Goal: Use online tool/utility: Utilize a website feature to perform a specific function

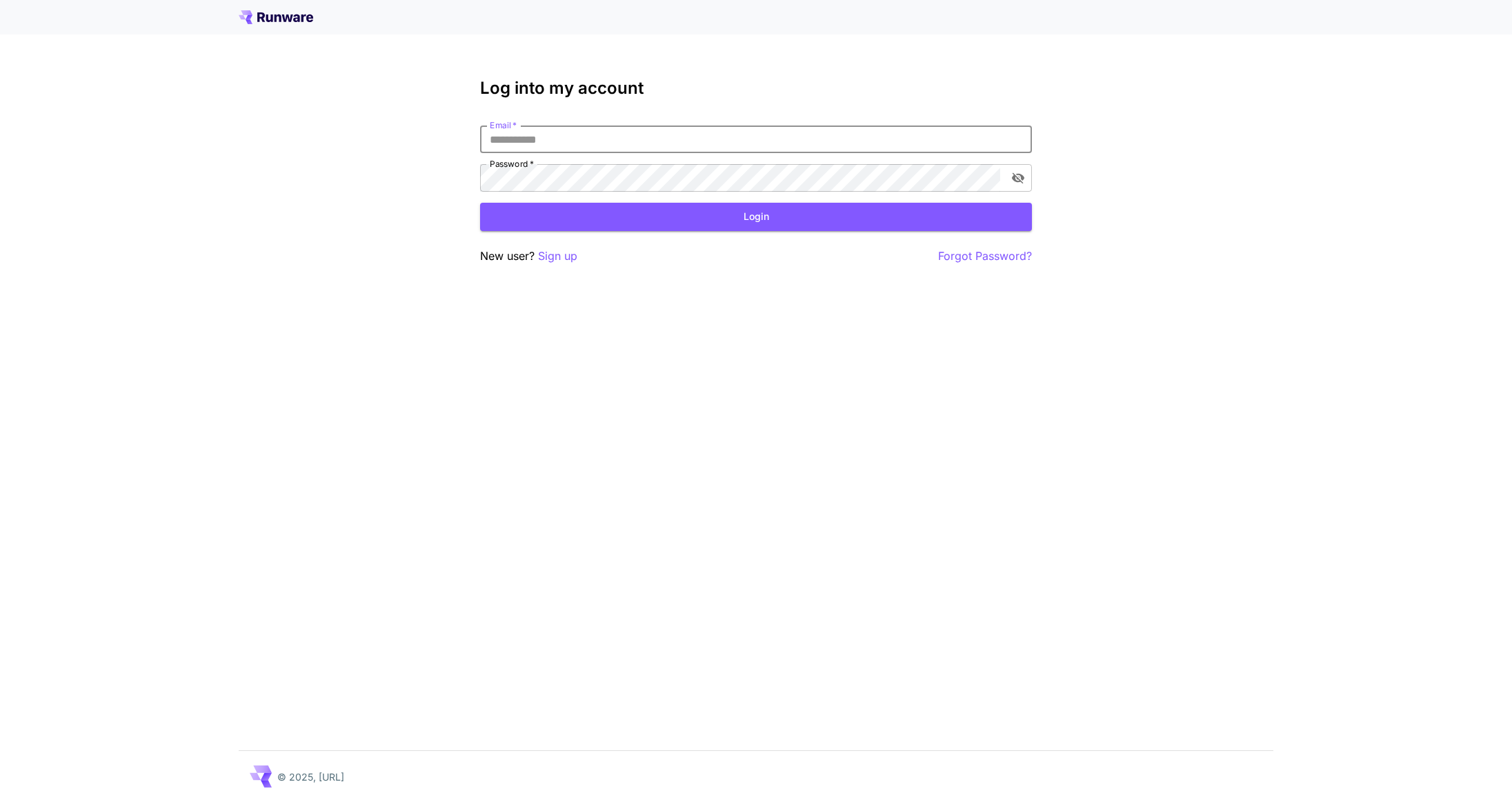
click at [763, 152] on input "Email   *" at bounding box center [756, 139] width 552 height 27
type input "**********"
click at [731, 221] on button "Login" at bounding box center [756, 217] width 552 height 28
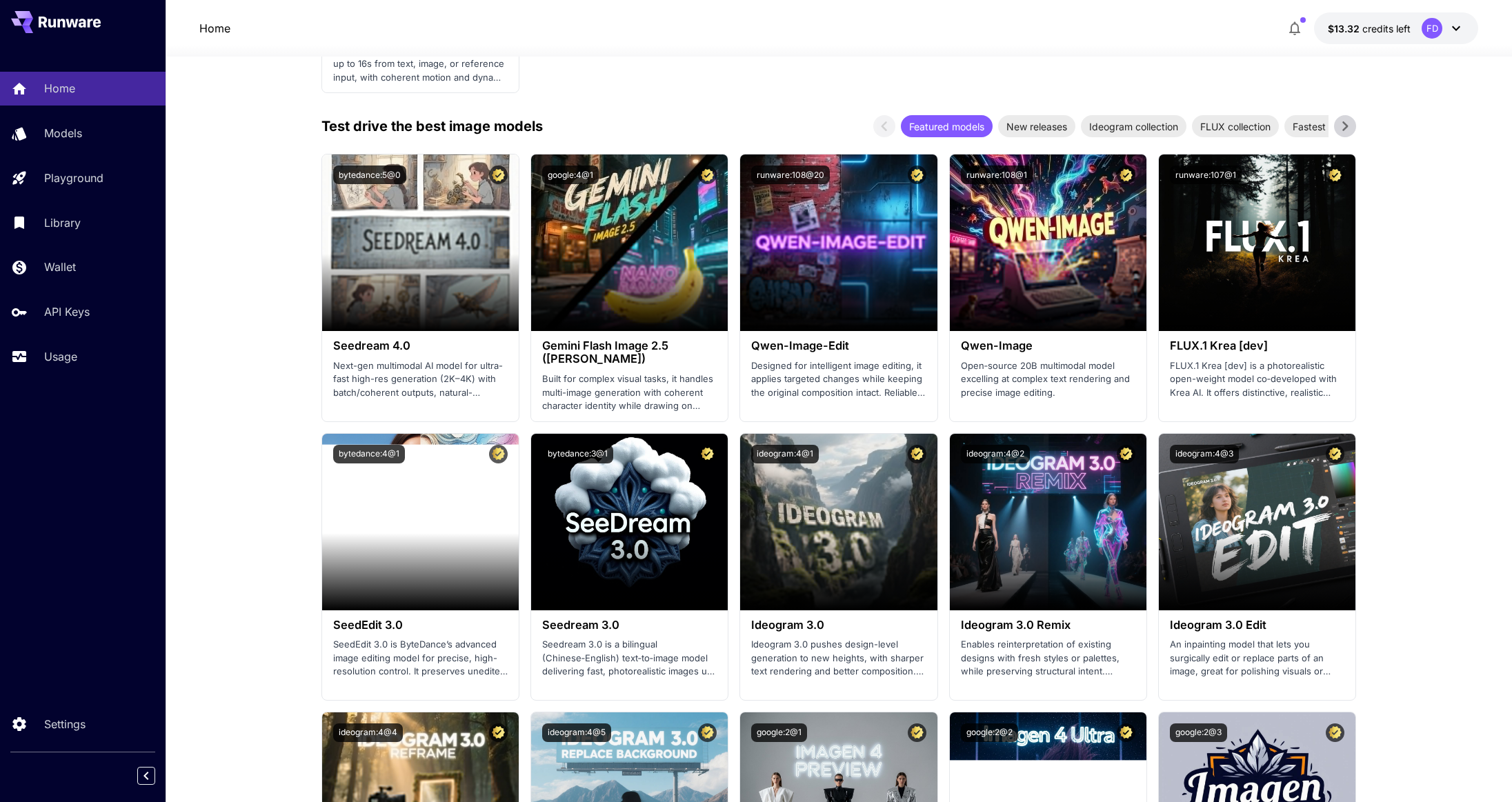
scroll to position [1603, 0]
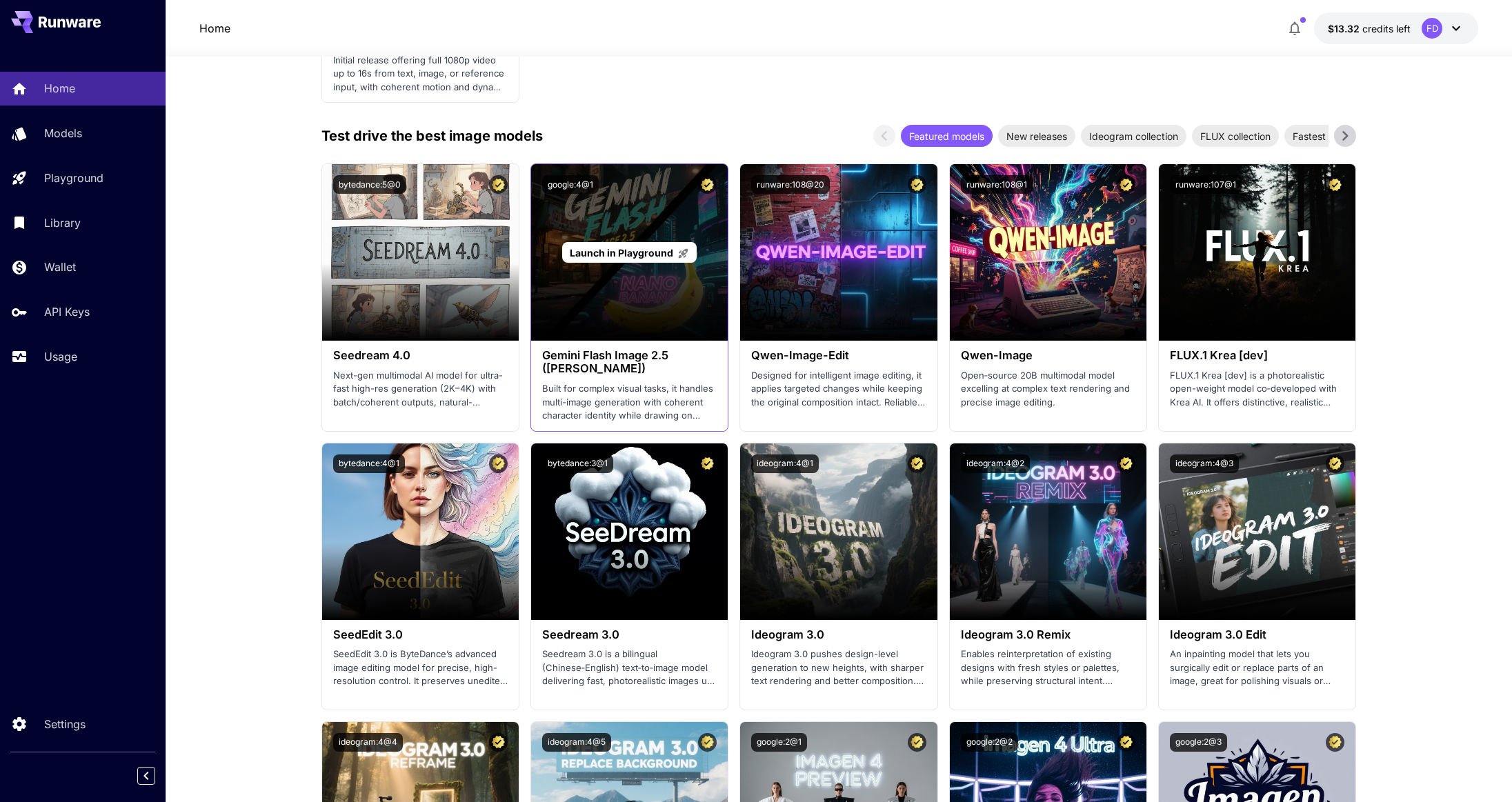
click at [647, 257] on span "Launch in Playground" at bounding box center [621, 253] width 104 height 12
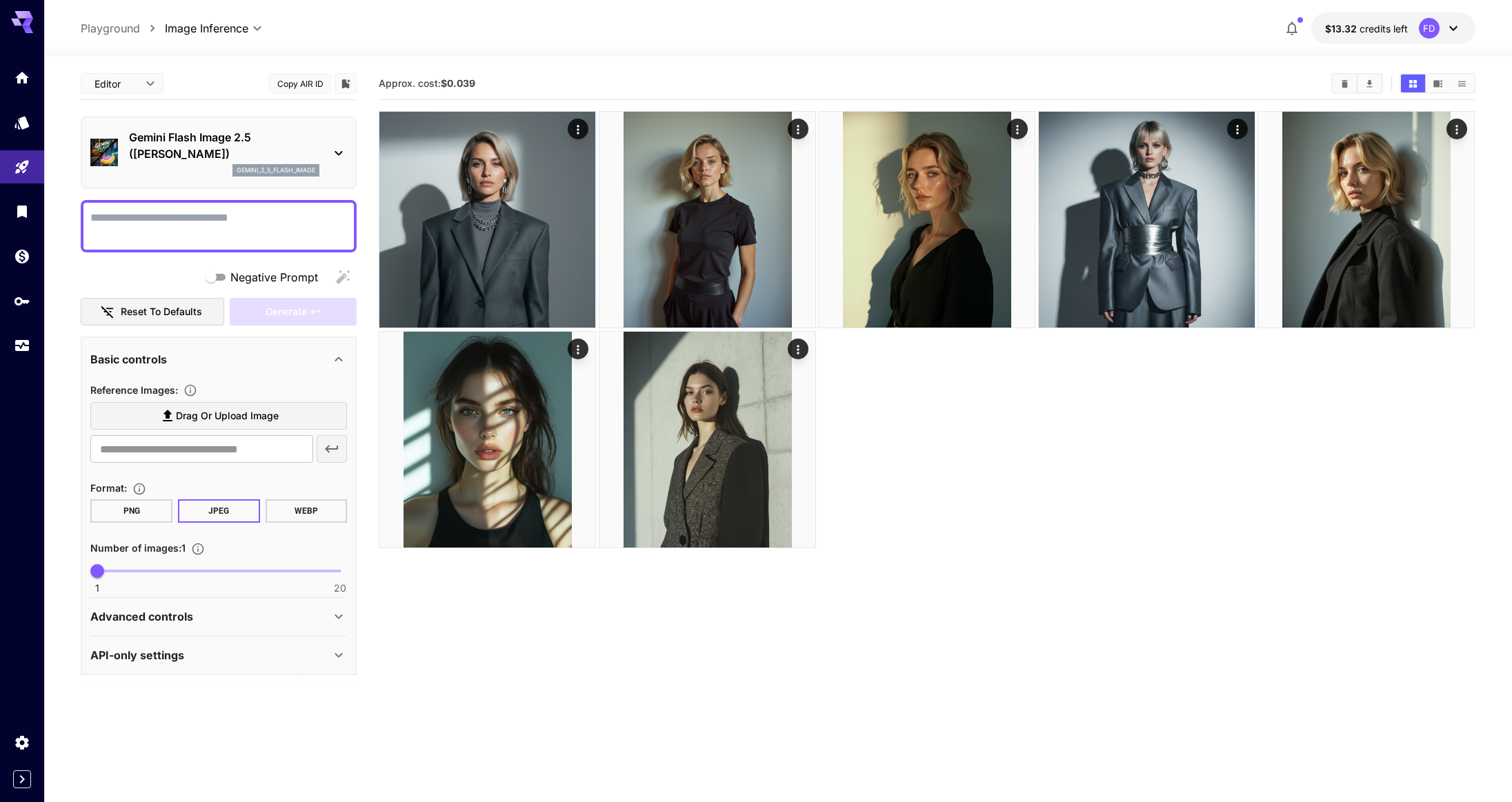
click at [182, 620] on p "Advanced controls" at bounding box center [142, 617] width 103 height 17
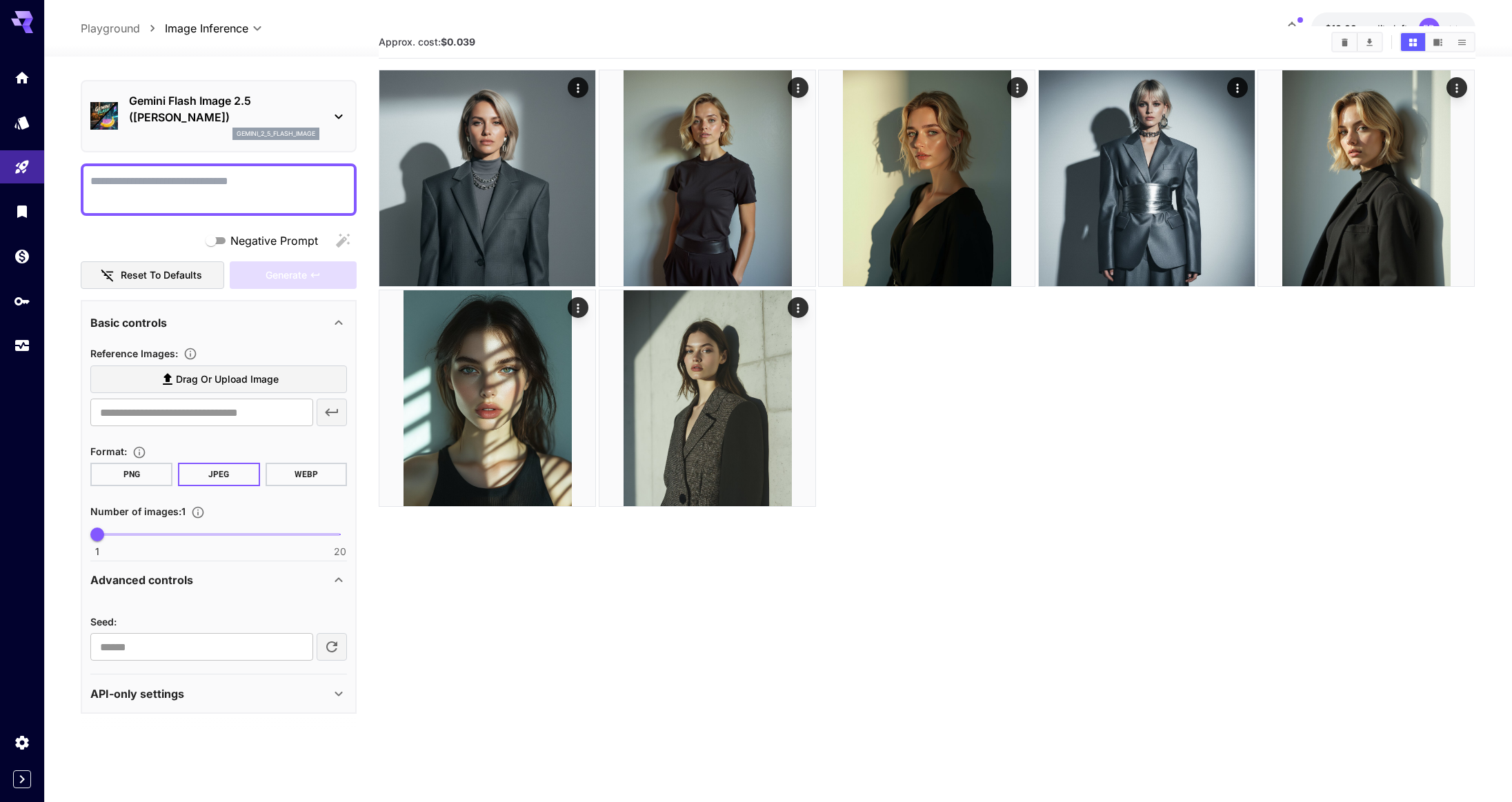
scroll to position [58, 0]
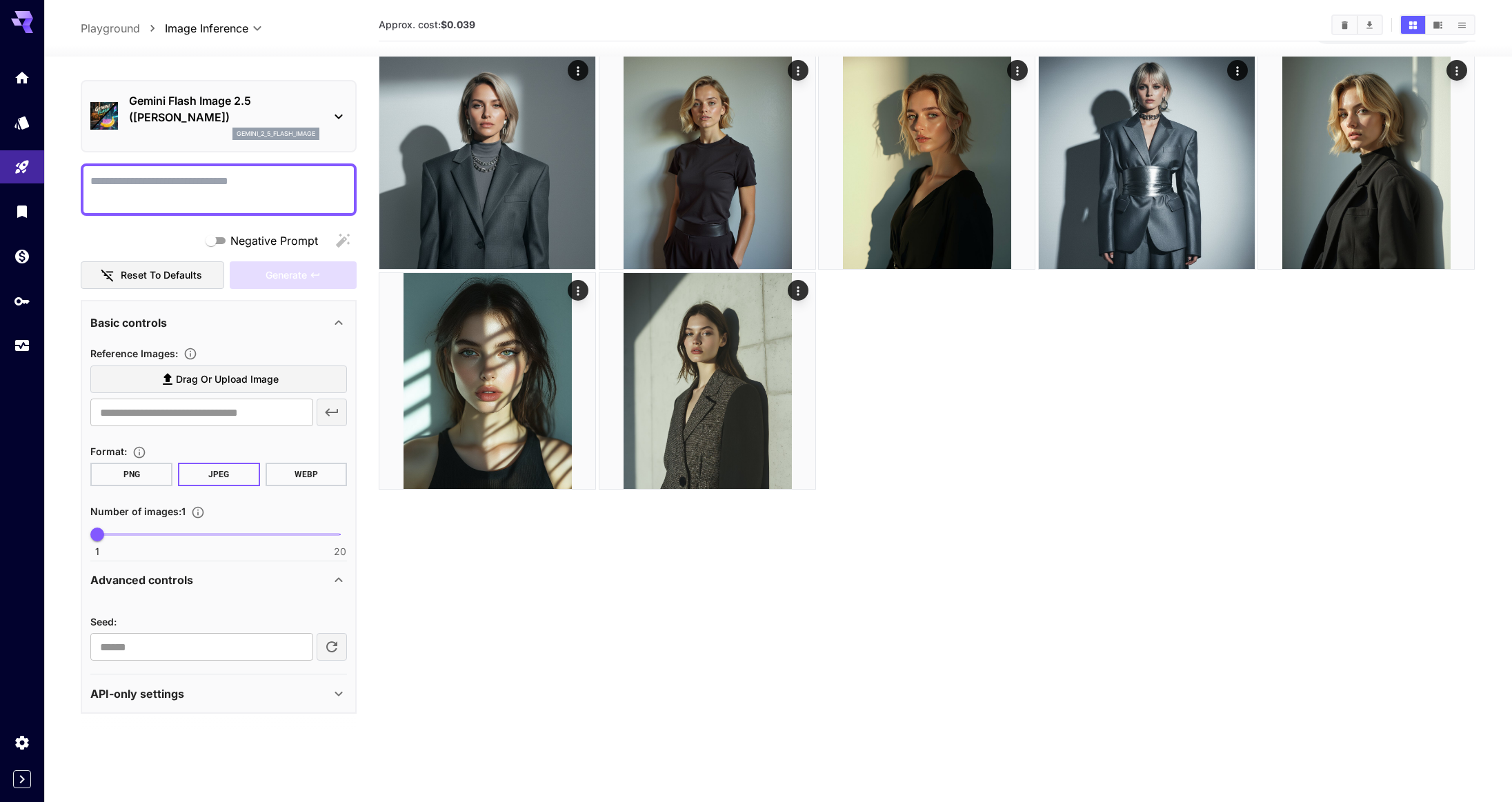
click at [173, 705] on div "API-only settings" at bounding box center [218, 694] width 256 height 33
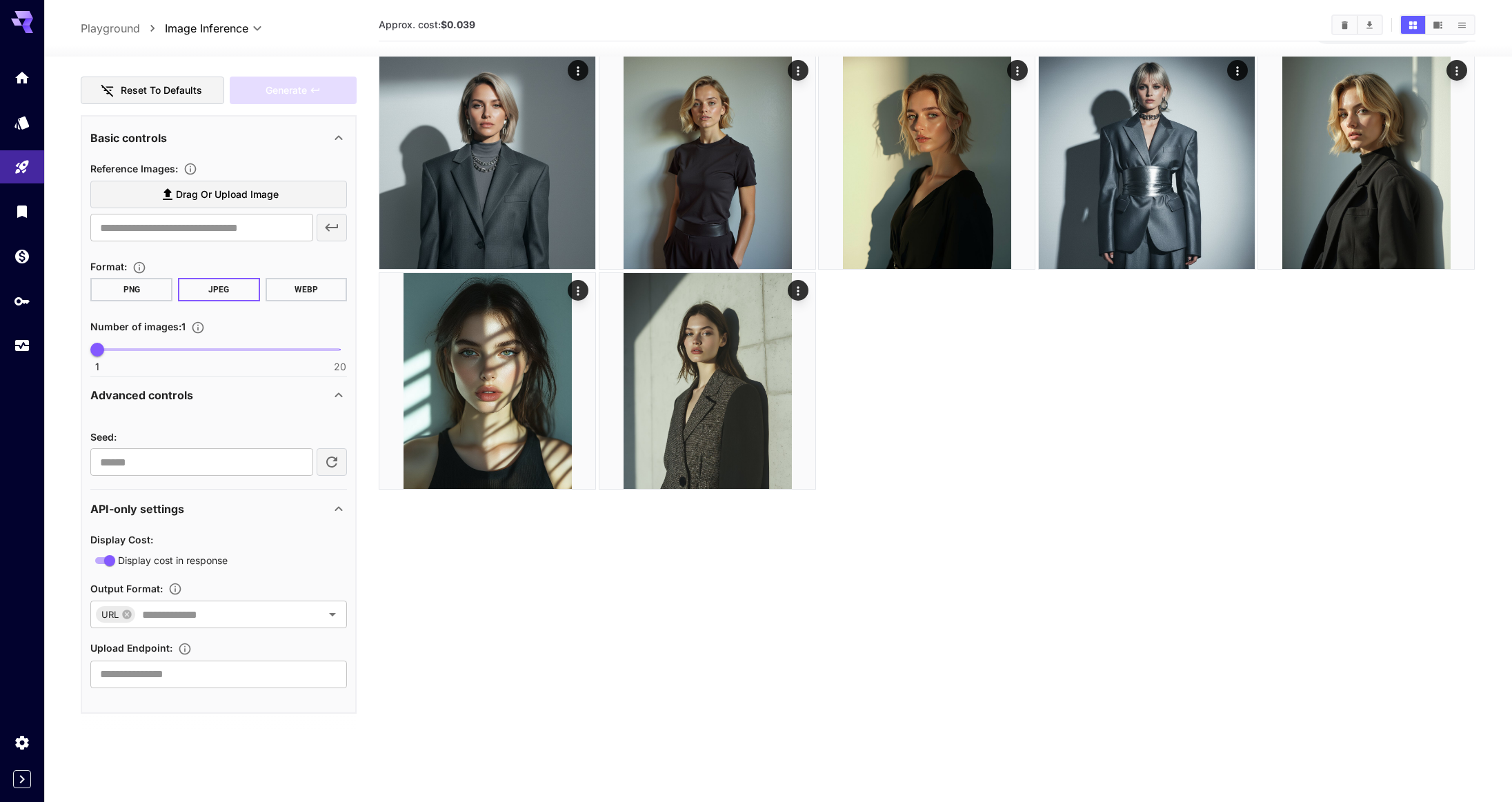
scroll to position [109, 0]
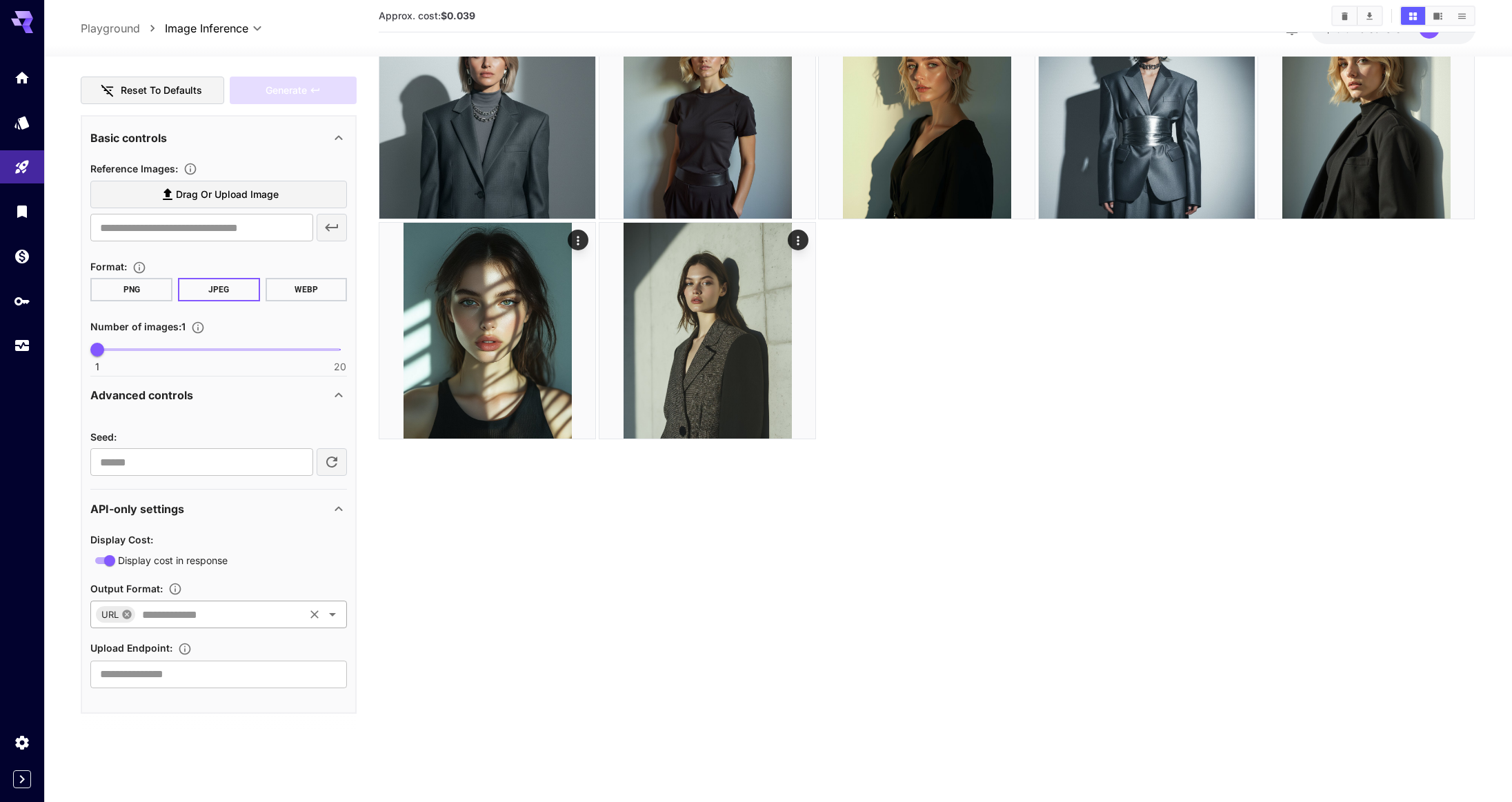
click at [128, 615] on icon at bounding box center [127, 614] width 9 height 9
click at [324, 609] on icon "Open" at bounding box center [332, 615] width 17 height 17
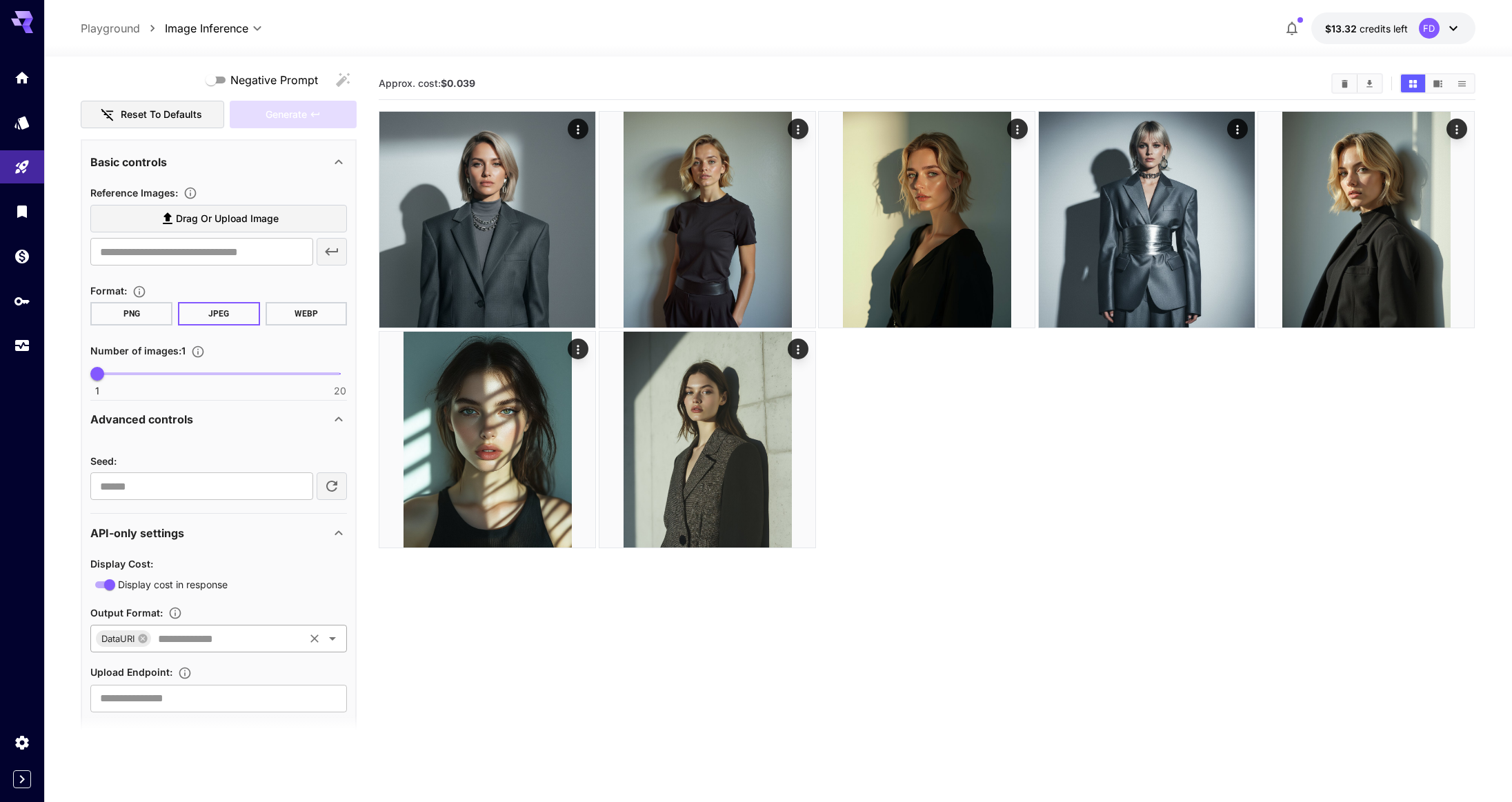
scroll to position [182, 0]
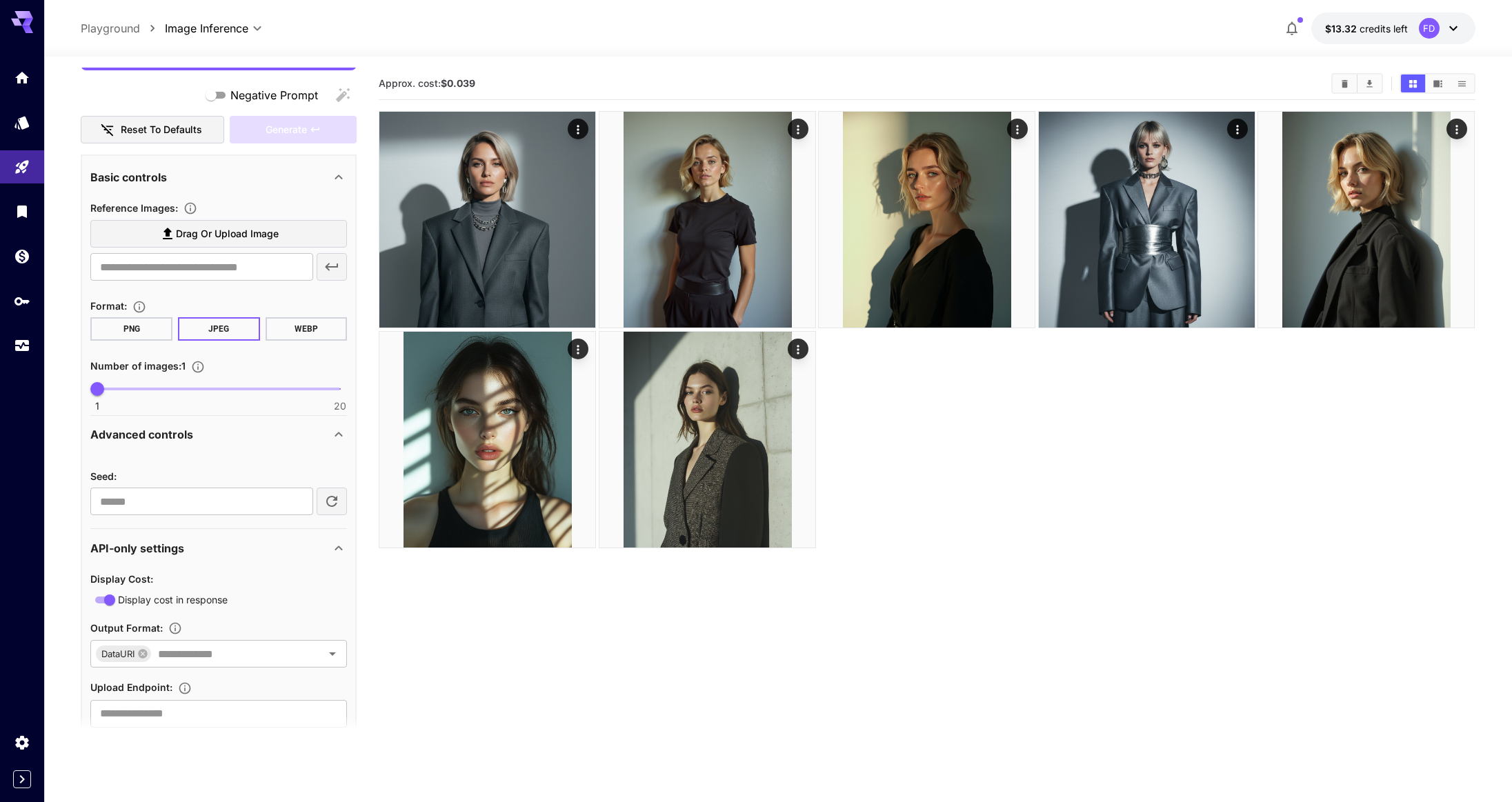
click at [251, 230] on span "Drag or upload image" at bounding box center [227, 234] width 103 height 17
click at [0, 0] on input "Drag or upload image" at bounding box center [0, 0] width 0 height 0
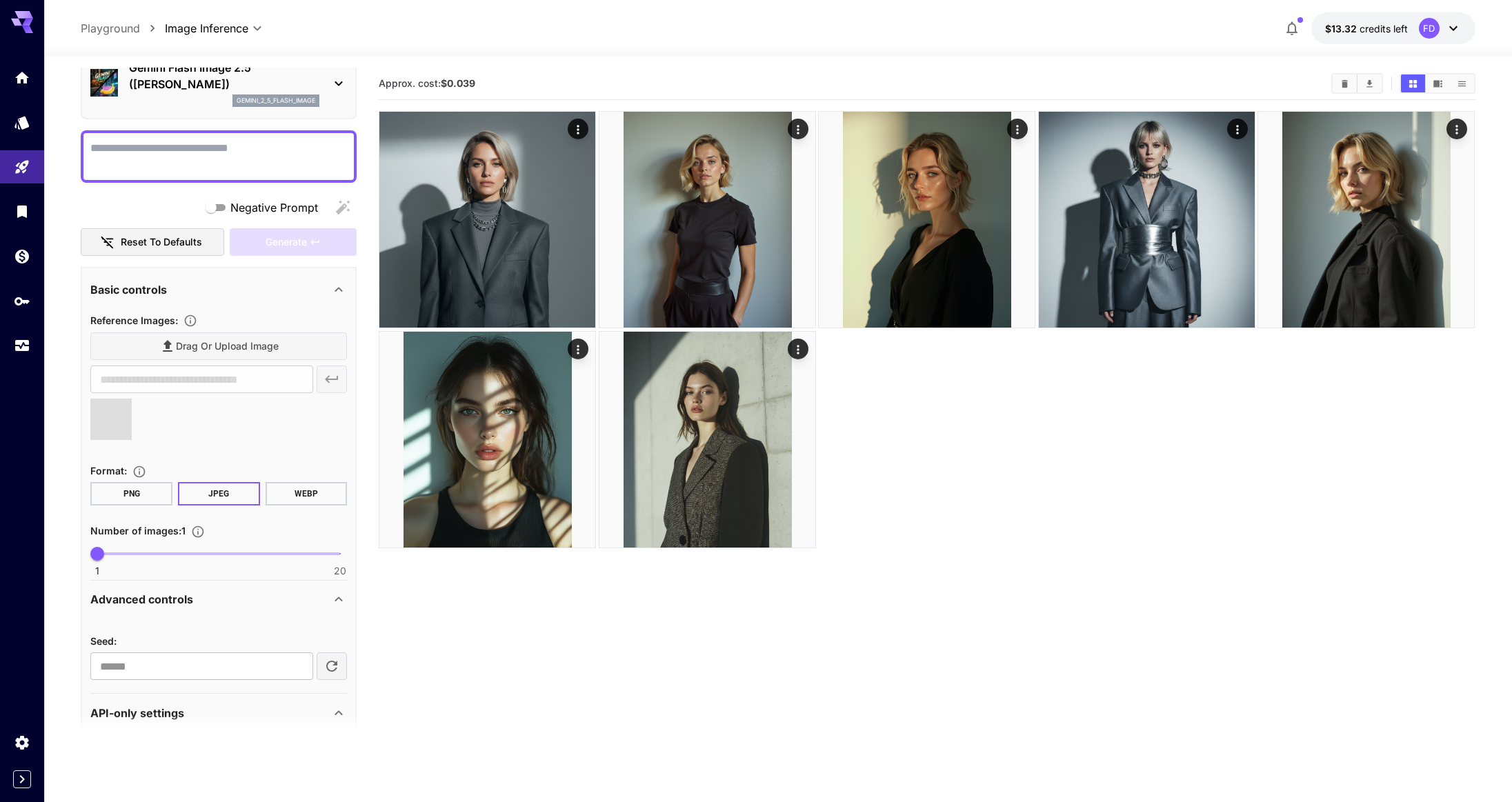
scroll to position [0, 0]
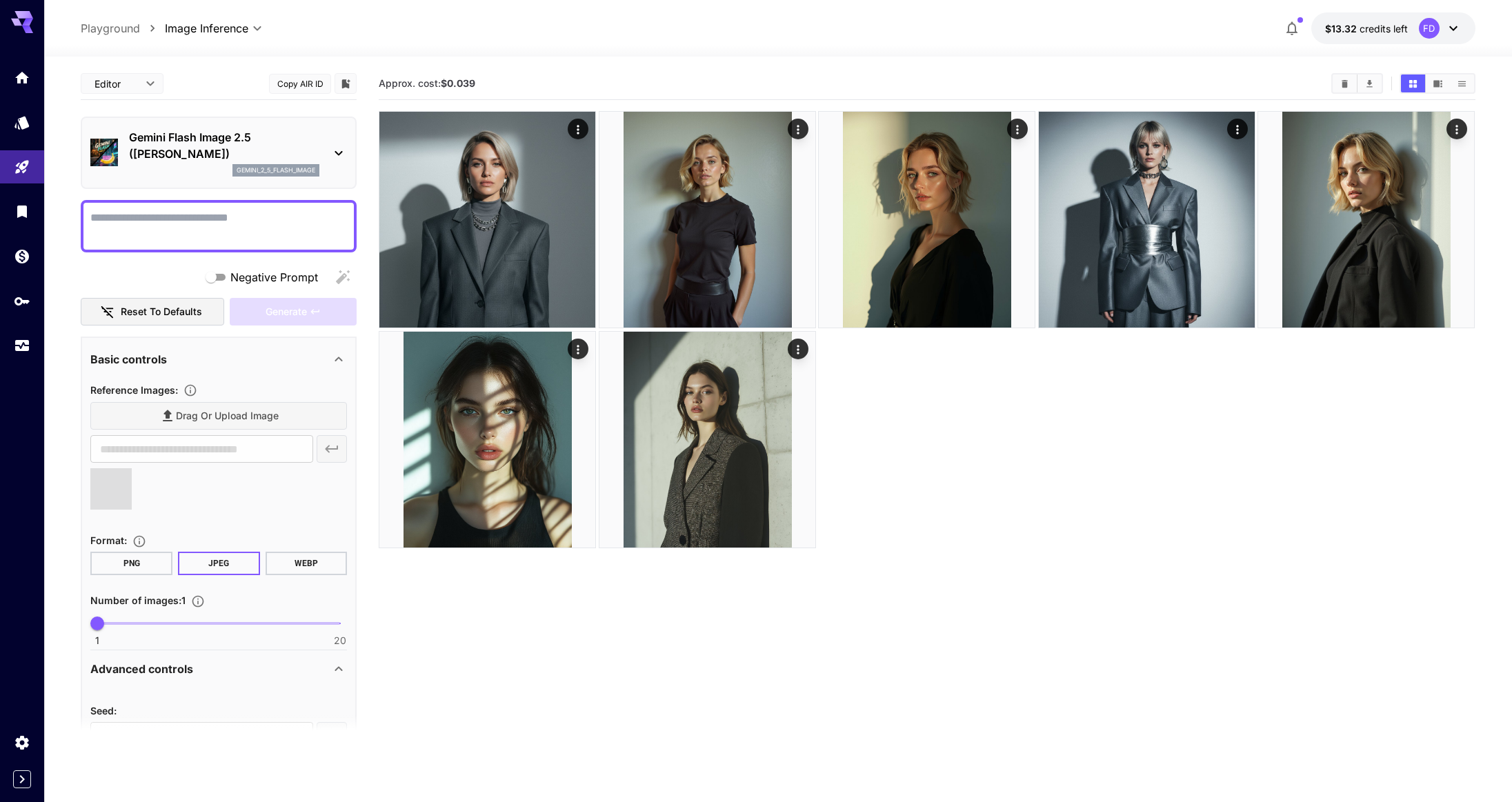
type input "**********"
click at [194, 227] on textarea "Negative Prompt" at bounding box center [218, 226] width 256 height 33
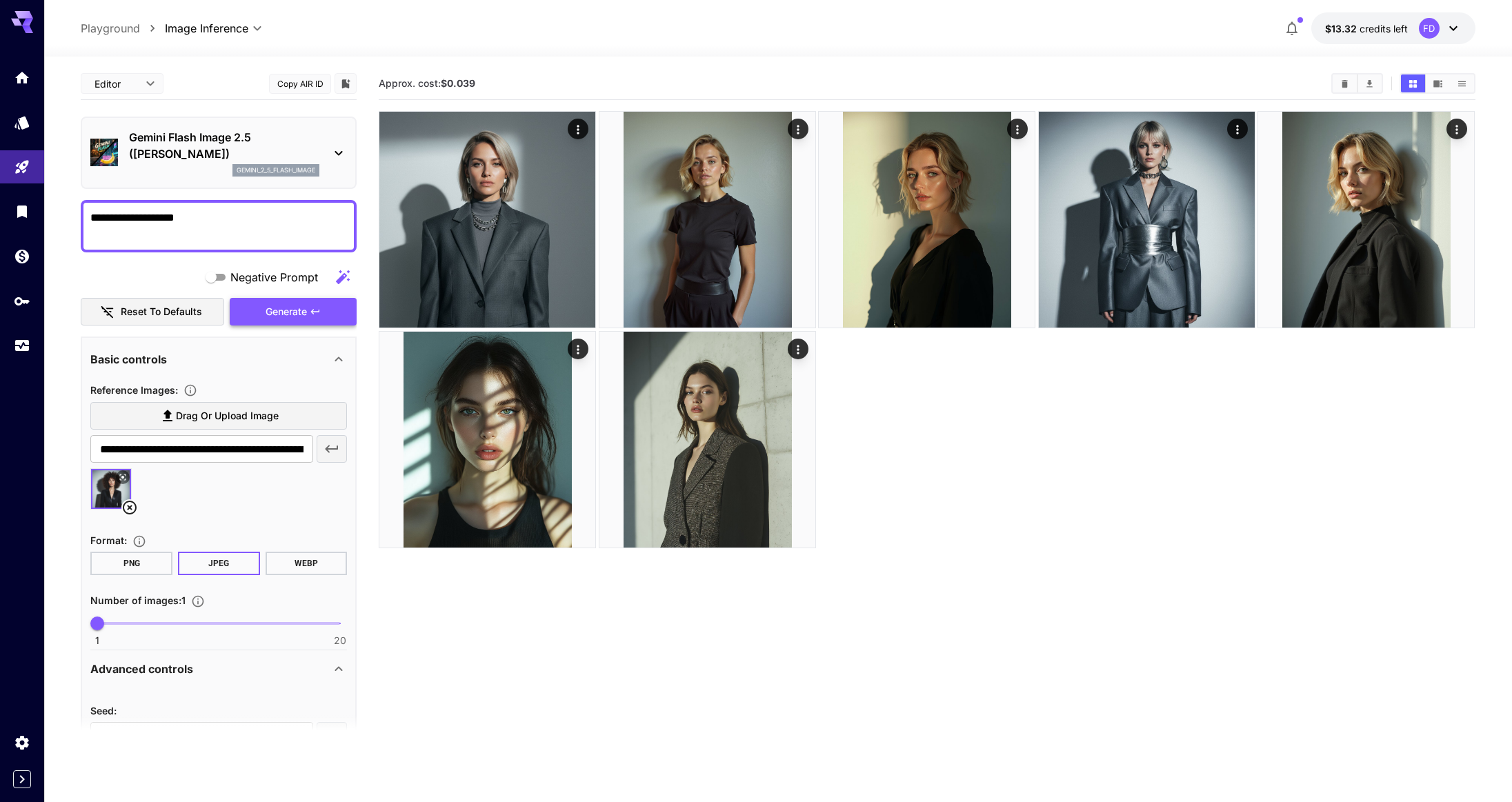
type textarea "**********"
click at [289, 309] on span "Generate" at bounding box center [286, 312] width 42 height 17
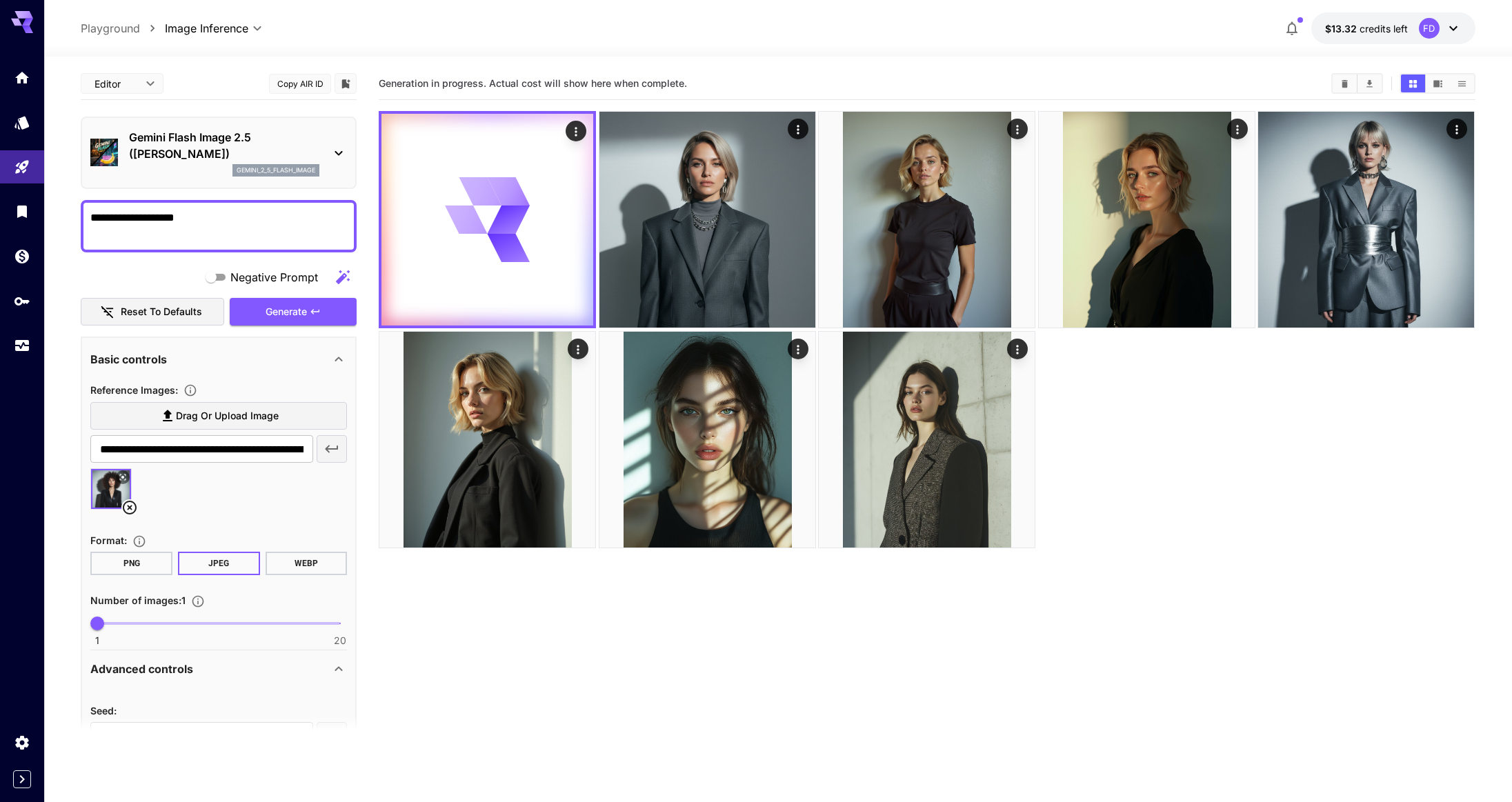
scroll to position [272, 0]
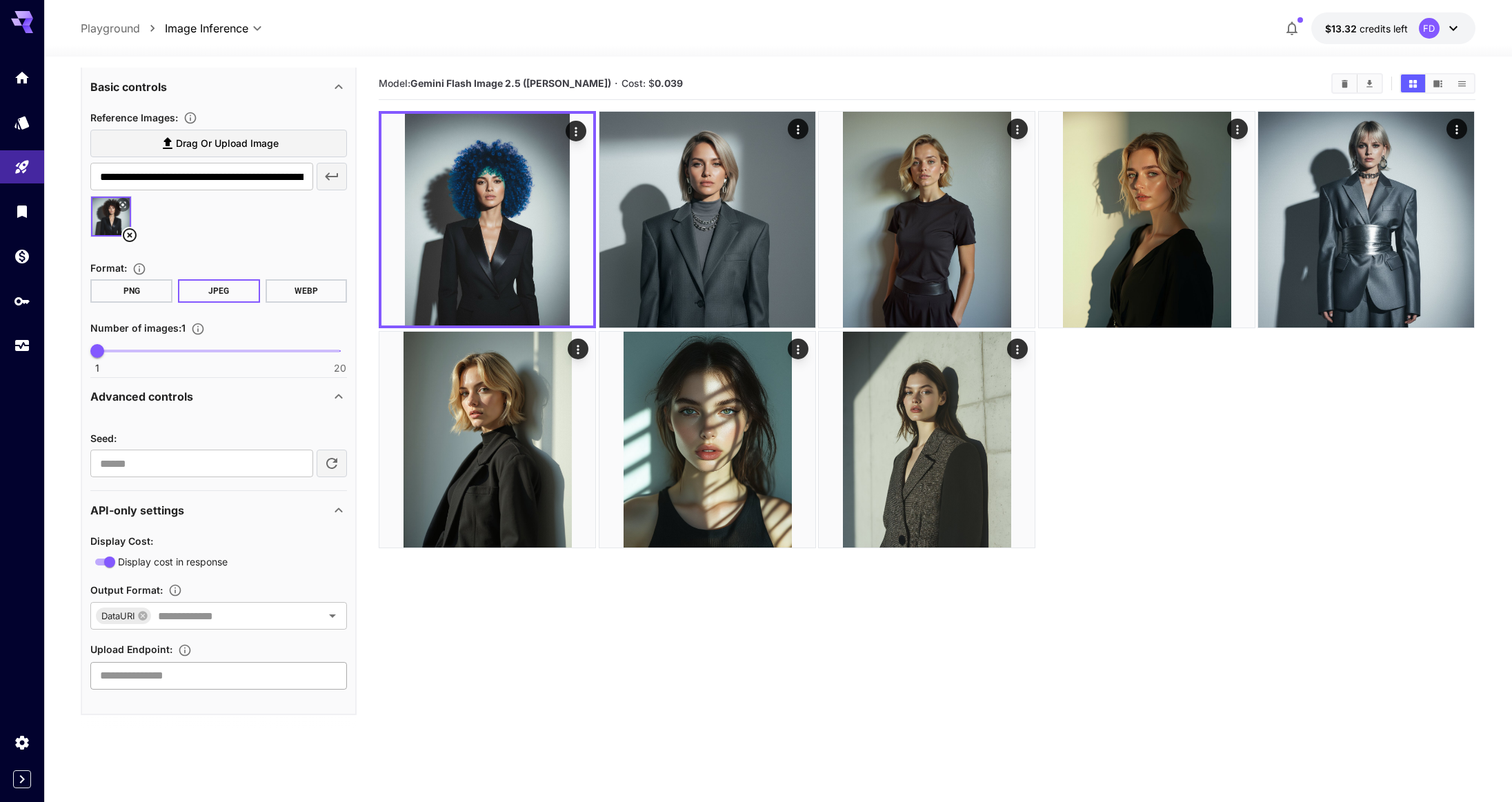
click at [200, 679] on input "text" at bounding box center [218, 676] width 256 height 27
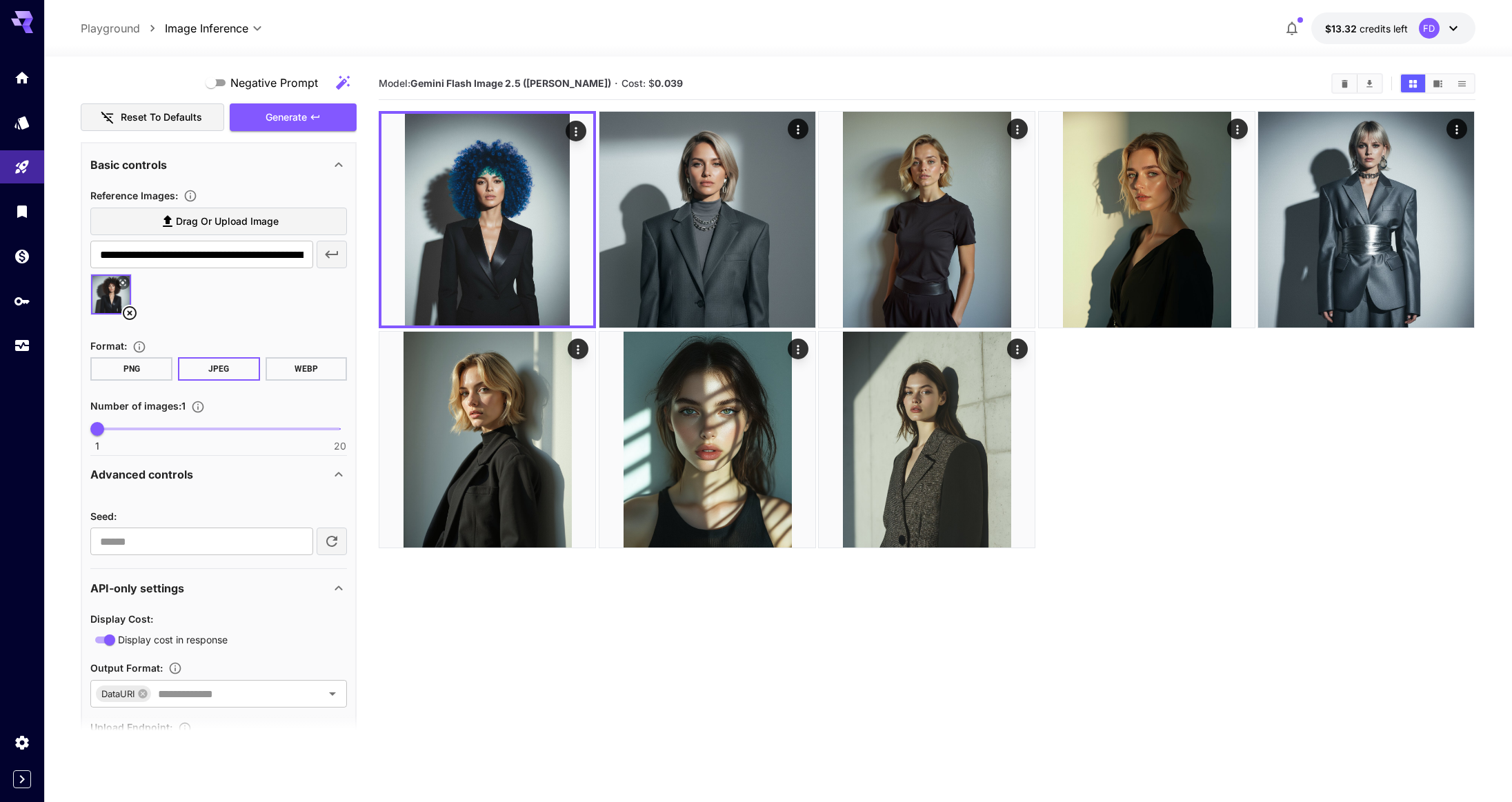
scroll to position [0, 0]
